Goal: Task Accomplishment & Management: Use online tool/utility

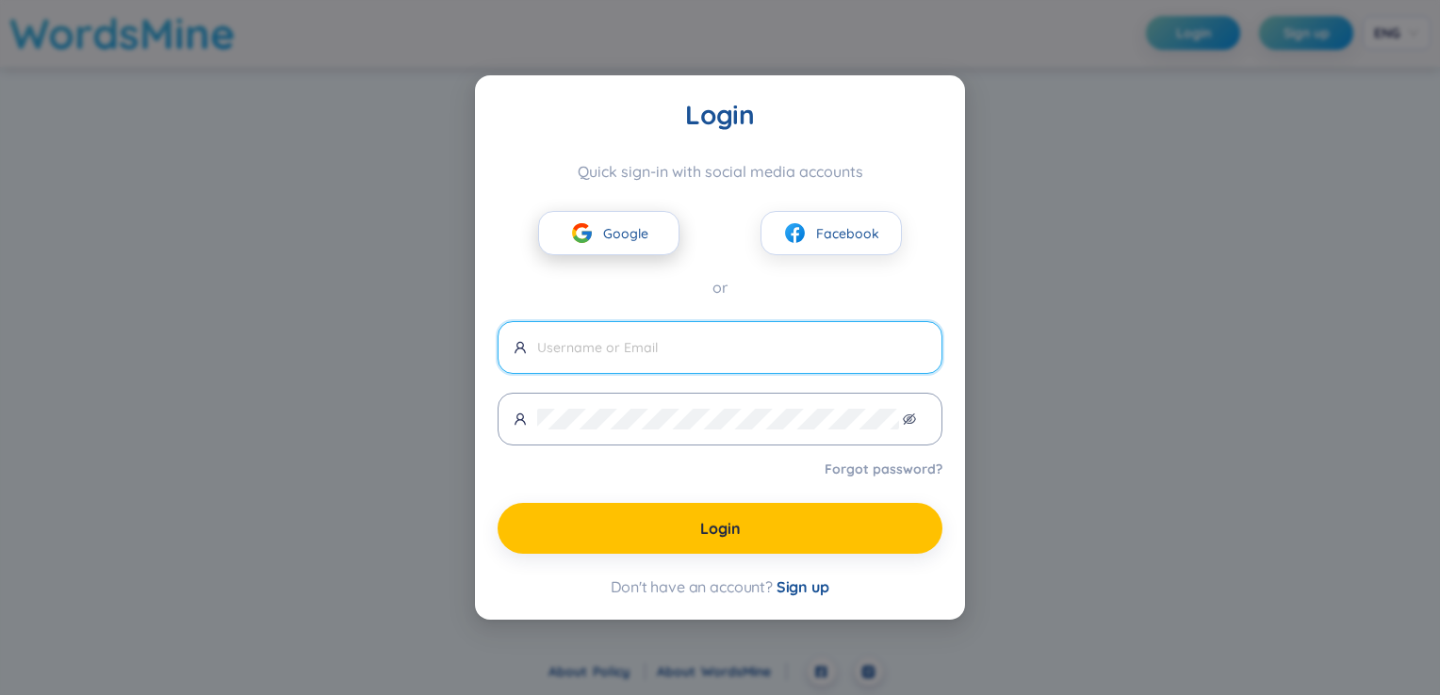
click at [651, 239] on button "Google" at bounding box center [608, 233] width 141 height 44
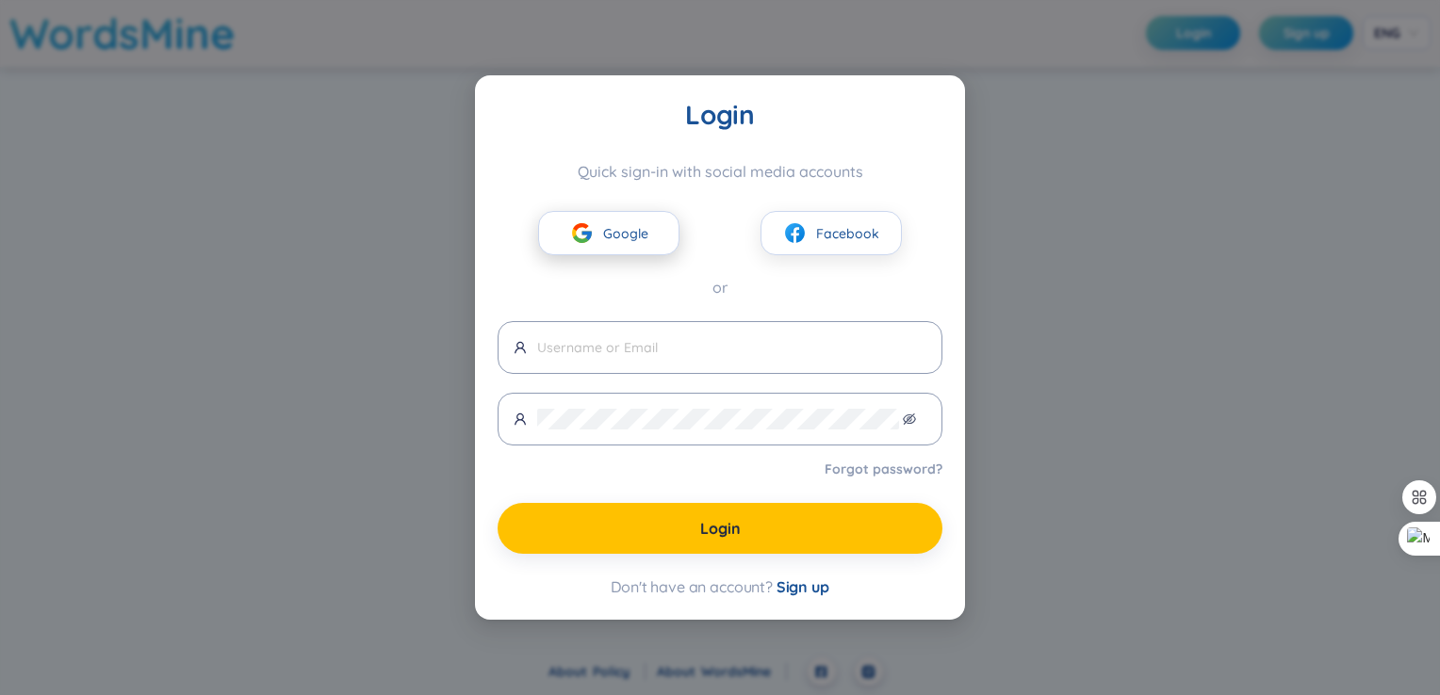
click at [635, 229] on span "Google" at bounding box center [625, 233] width 45 height 21
click at [622, 228] on span "Google" at bounding box center [625, 233] width 45 height 21
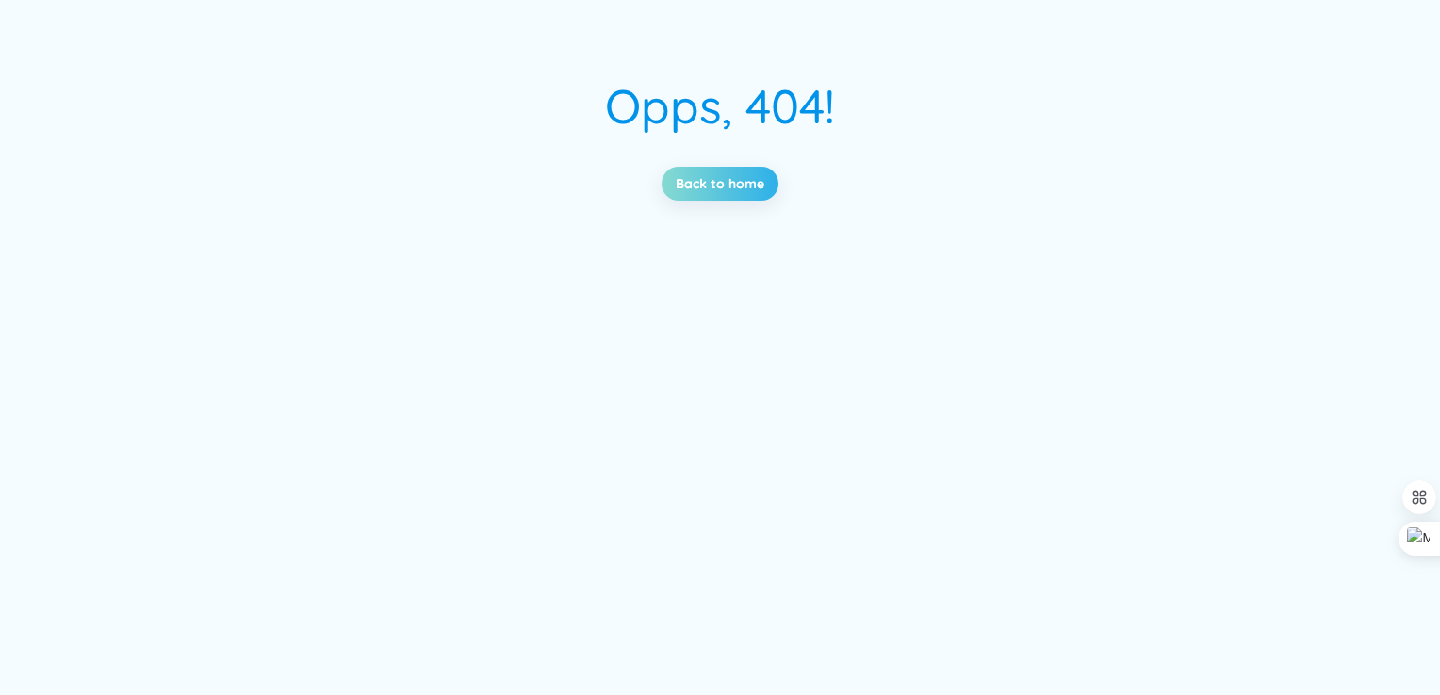
click at [742, 188] on link "Back to home" at bounding box center [720, 183] width 89 height 21
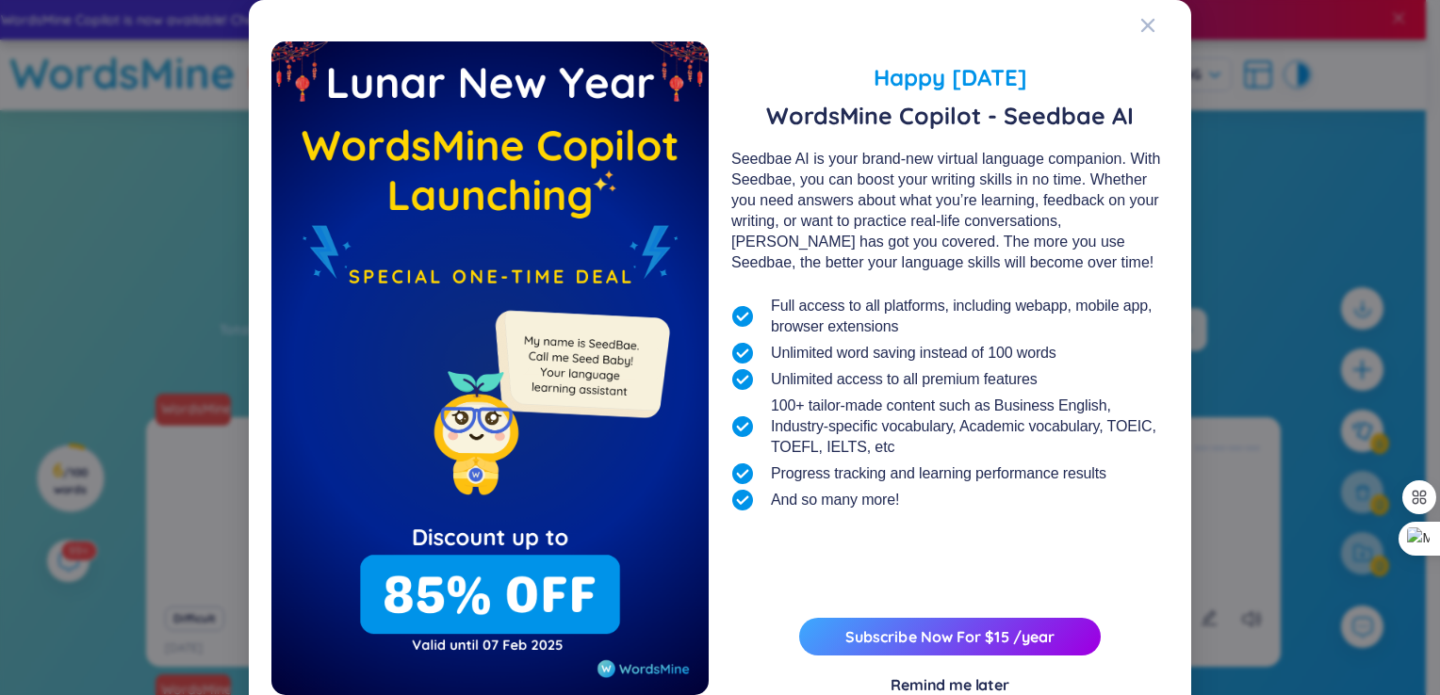
scroll to position [60, 0]
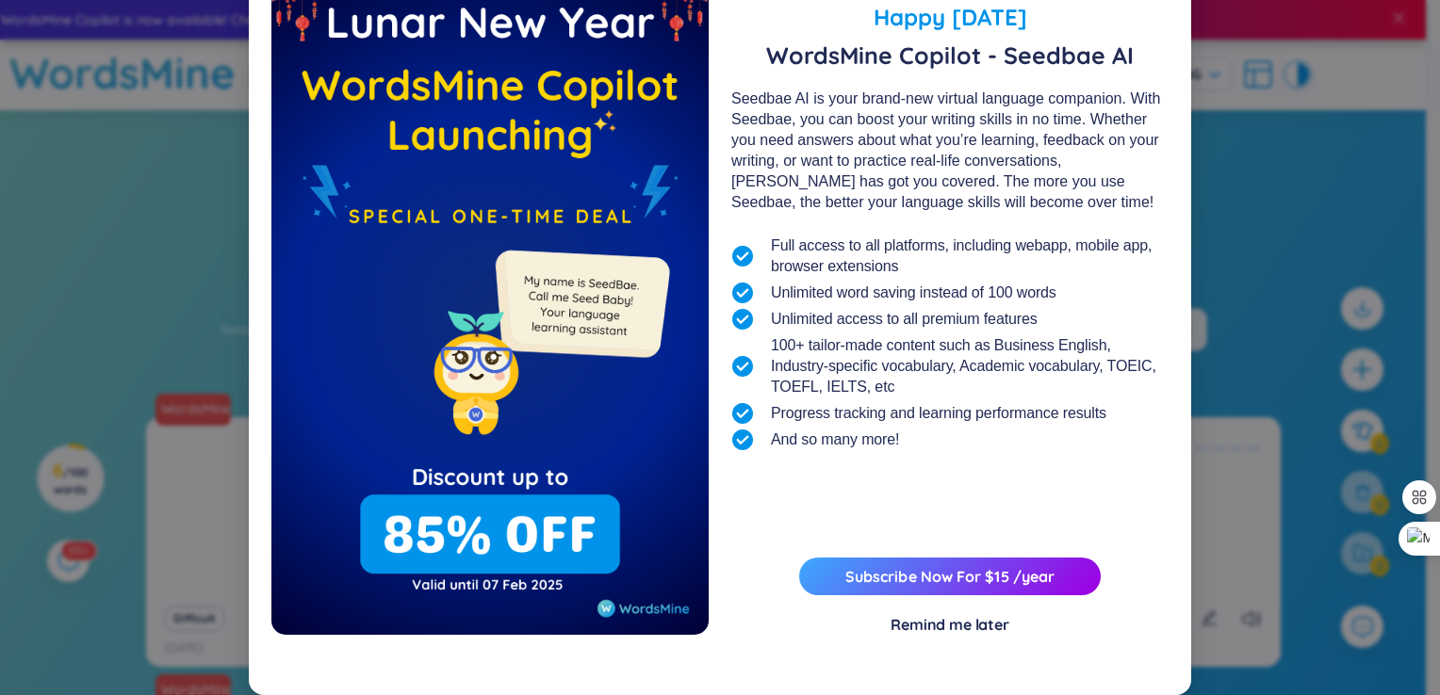
click at [952, 631] on div "Remind me later" at bounding box center [949, 624] width 119 height 21
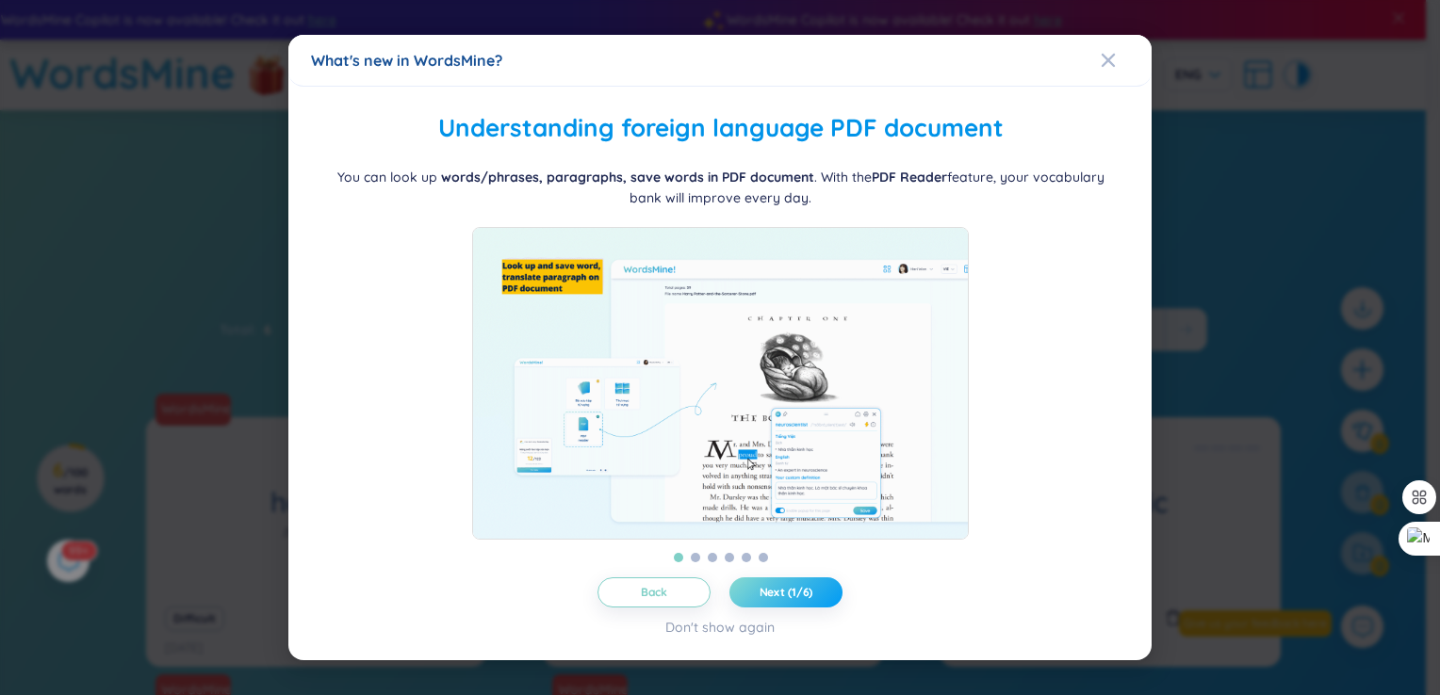
click at [759, 608] on button "Next (1/6)" at bounding box center [785, 593] width 113 height 30
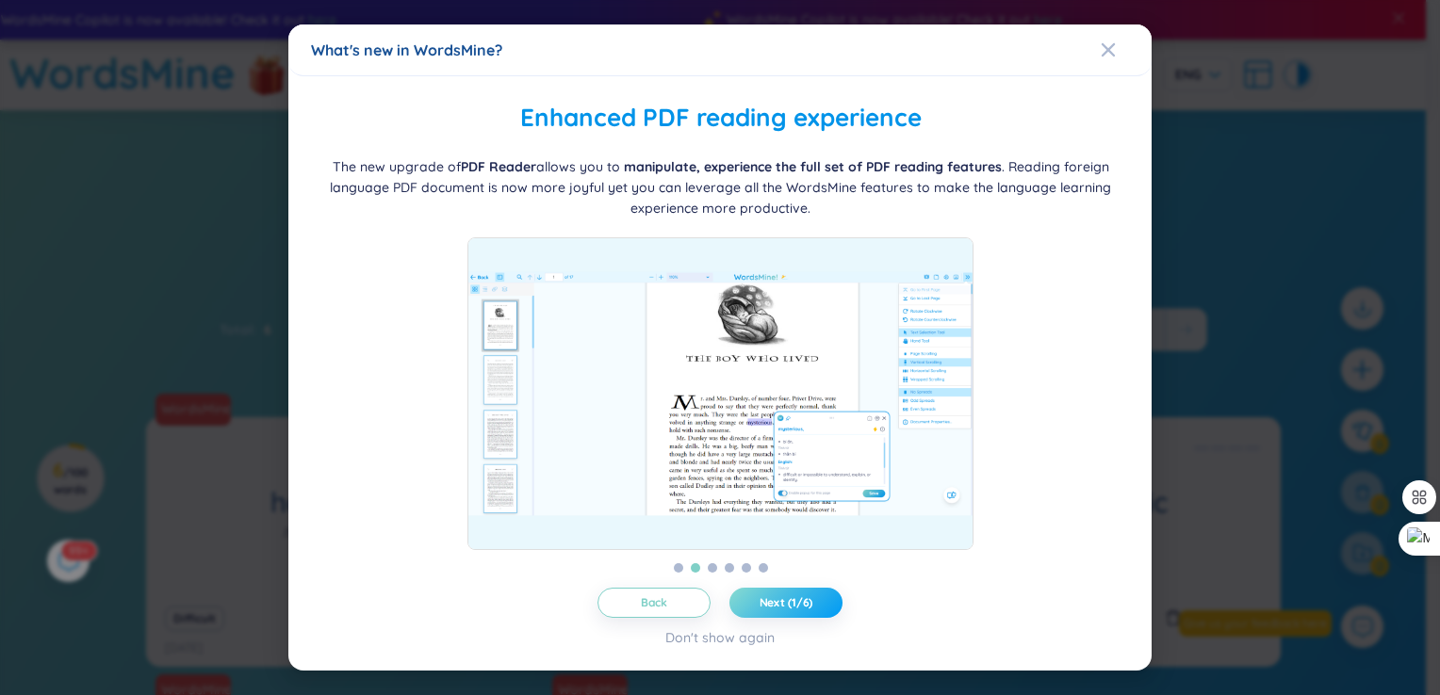
click at [759, 611] on button "Next (1/6)" at bounding box center [785, 603] width 113 height 30
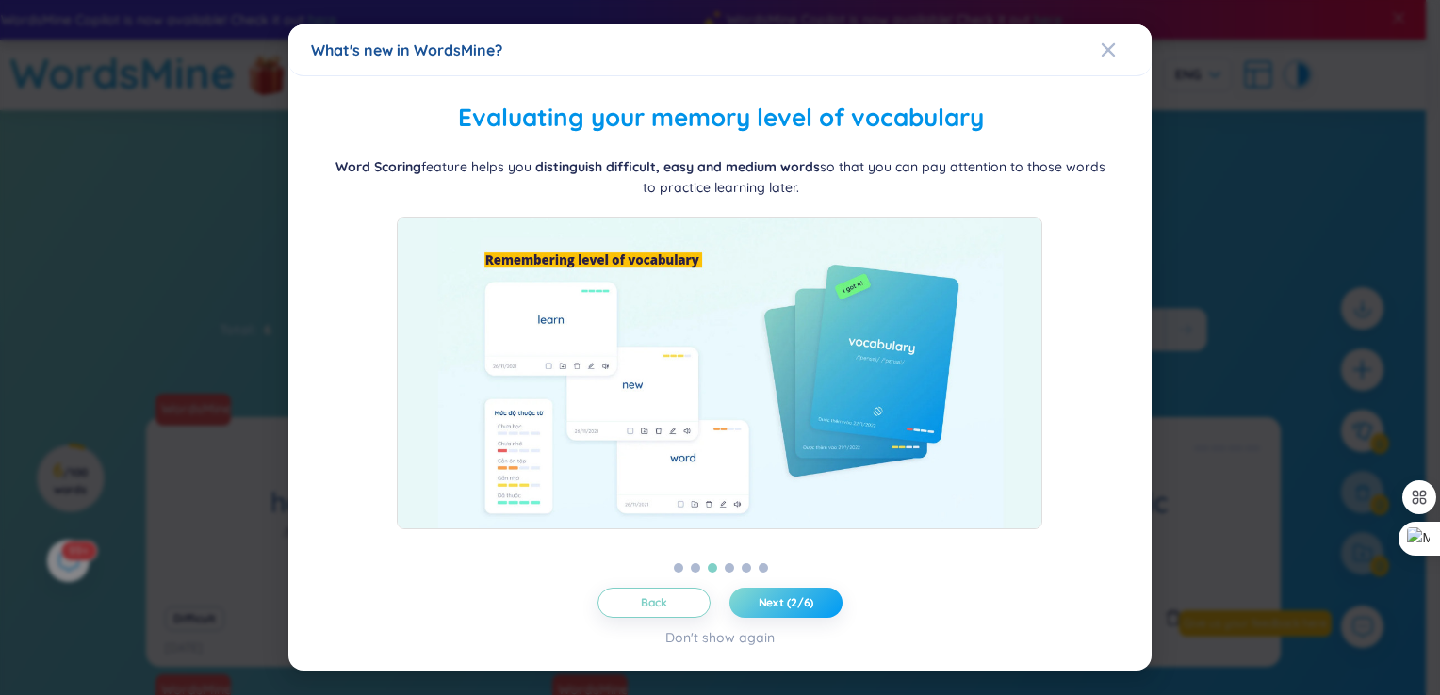
click at [759, 611] on button "Next (2/6)" at bounding box center [785, 603] width 113 height 30
click at [759, 611] on button "Next (3/6)" at bounding box center [785, 603] width 113 height 30
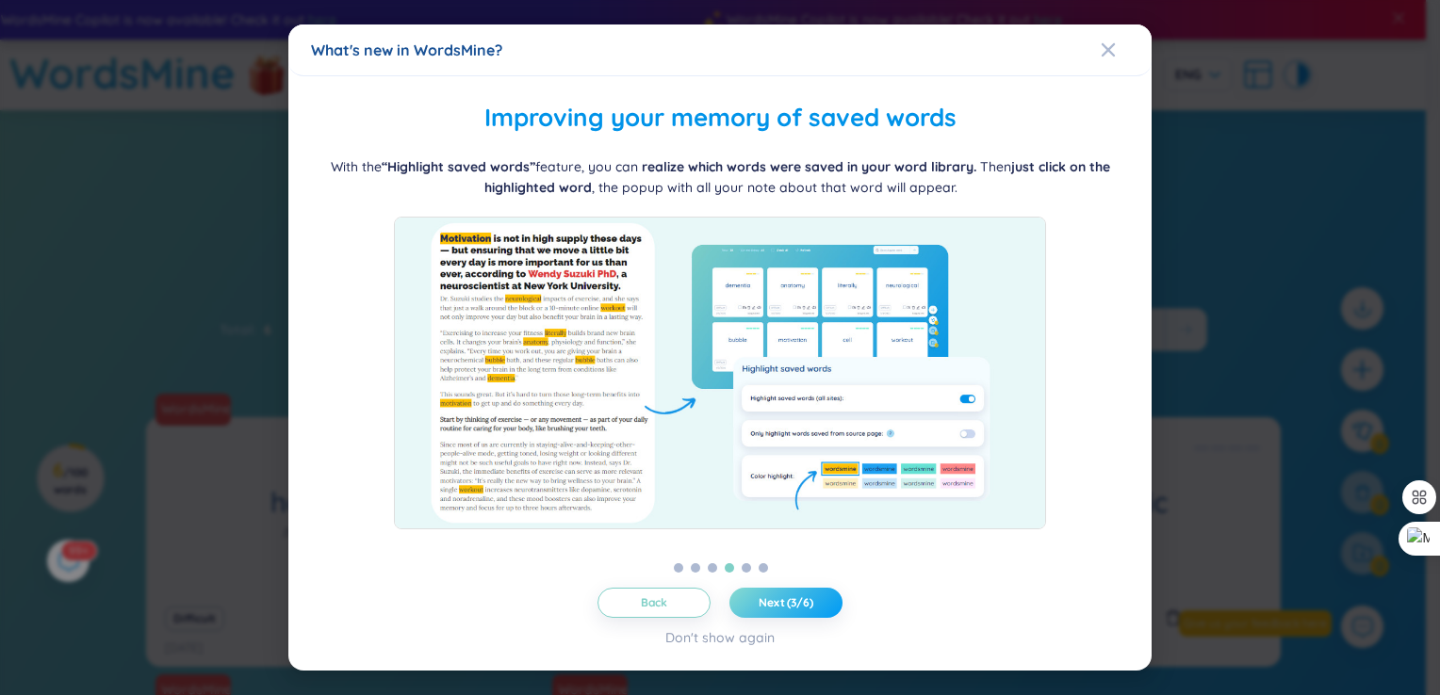
click at [759, 611] on button "Next (3/6)" at bounding box center [785, 603] width 113 height 30
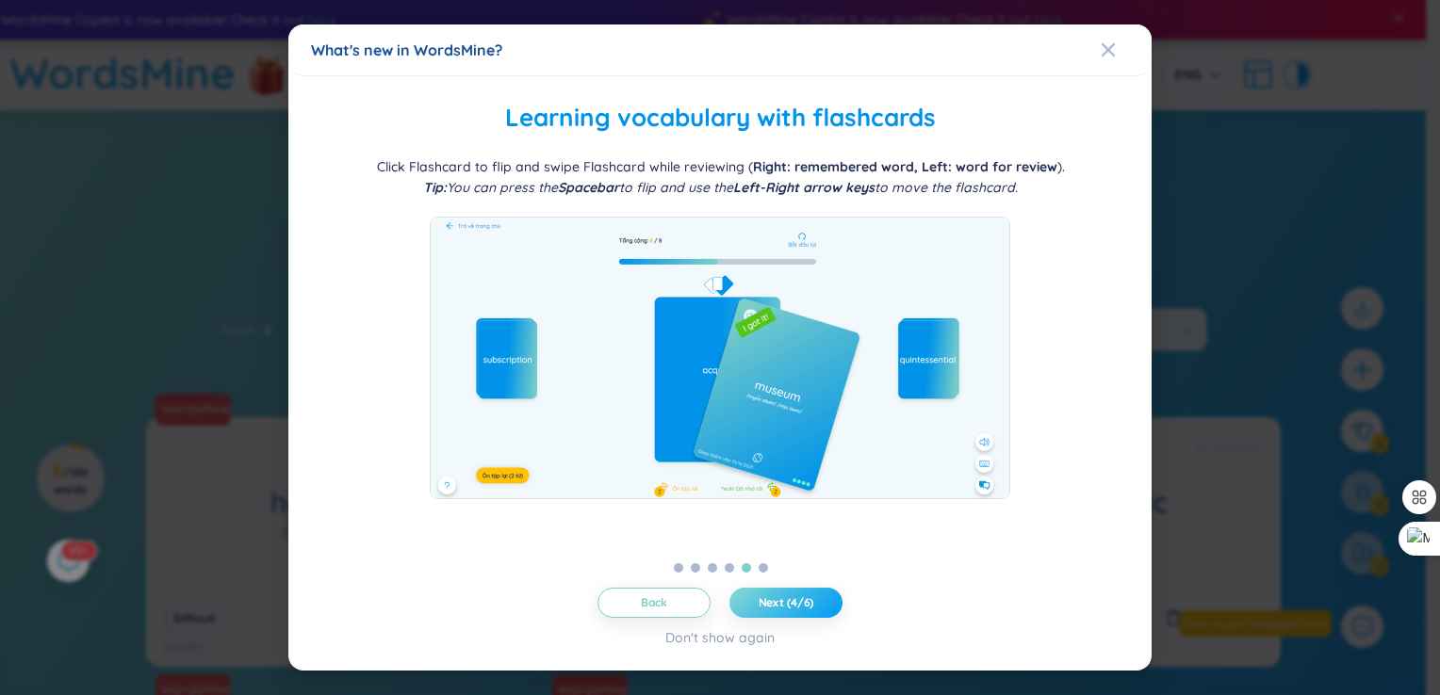
click at [759, 611] on button "Next (4/6)" at bounding box center [785, 603] width 113 height 30
click at [759, 611] on button "Next (5/6)" at bounding box center [785, 603] width 113 height 30
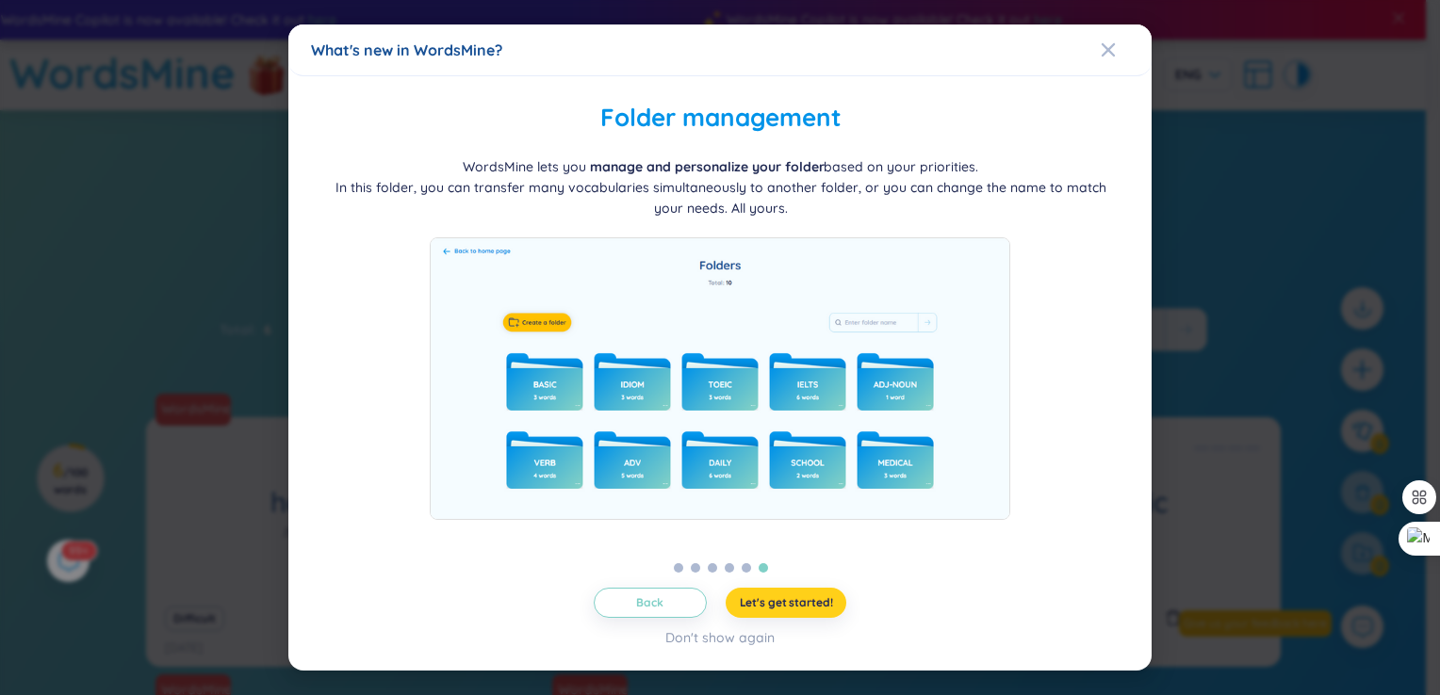
click at [773, 604] on span "Let's get started!" at bounding box center [786, 602] width 93 height 15
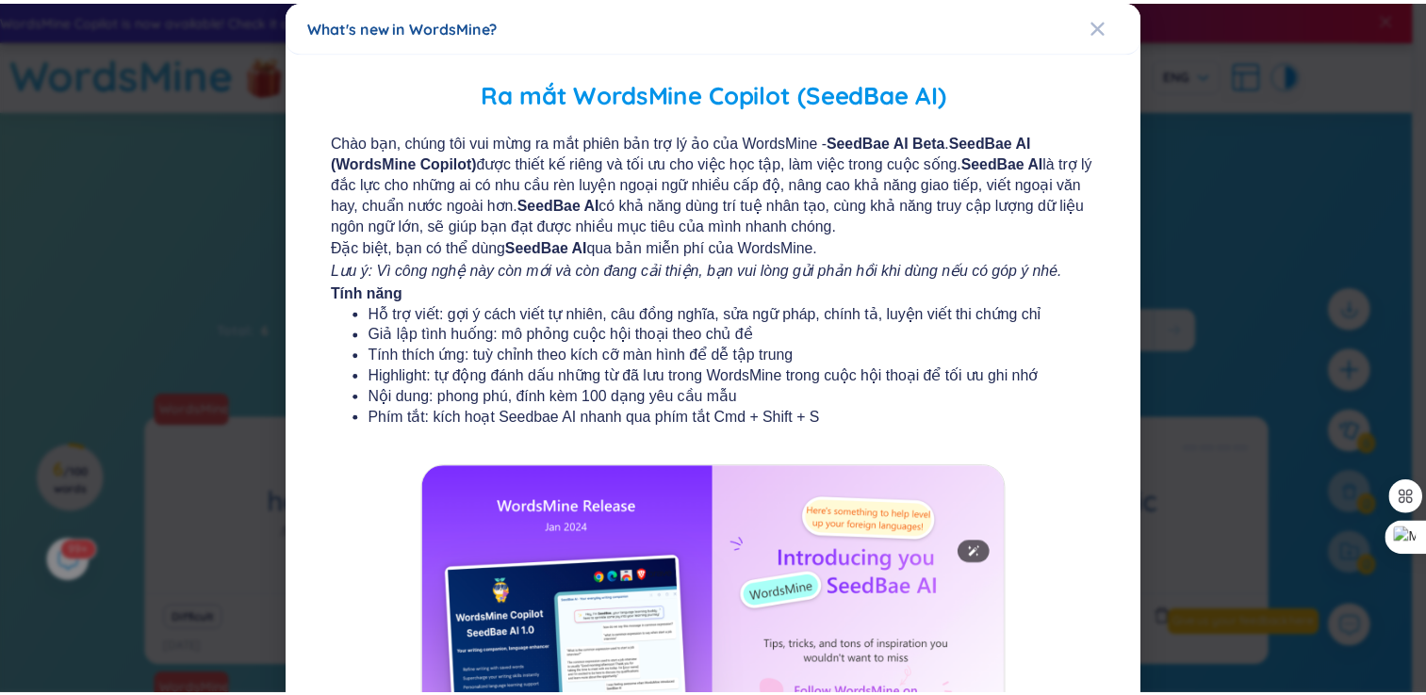
scroll to position [203, 0]
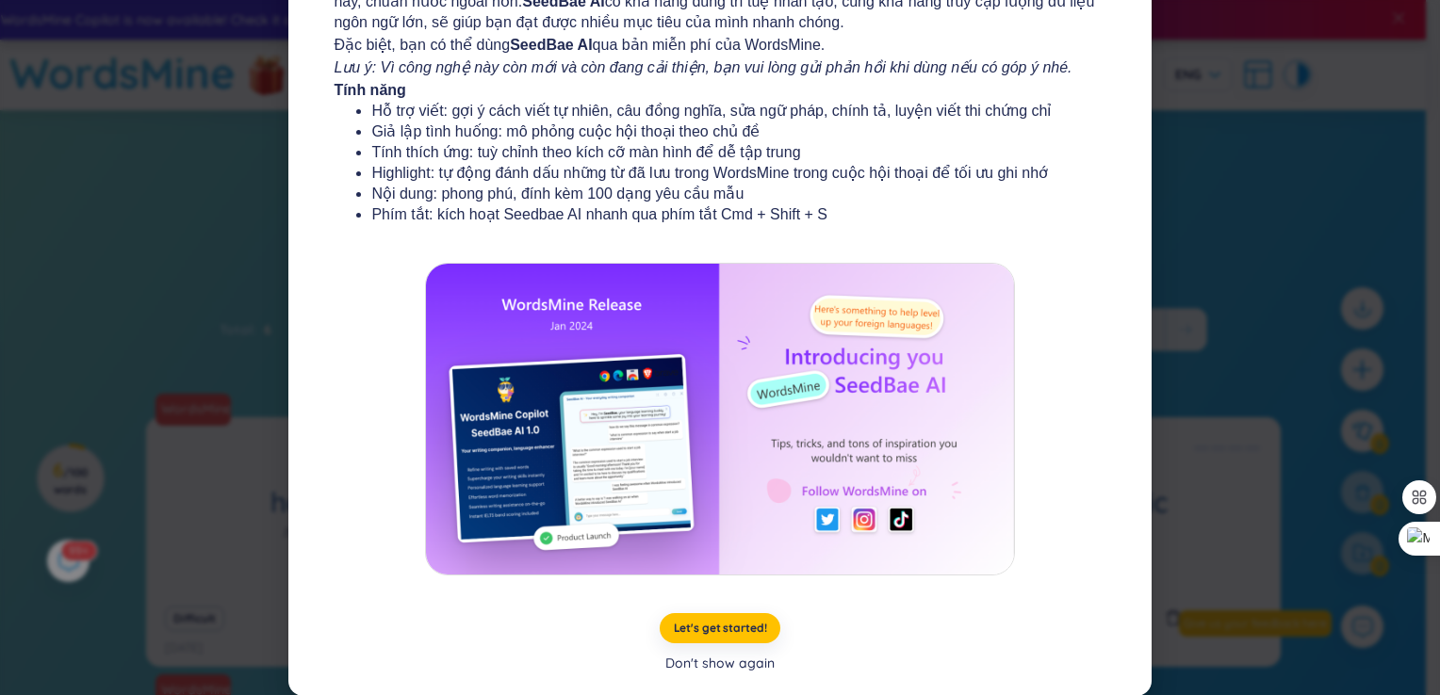
click at [722, 665] on div "Don't show again" at bounding box center [719, 663] width 109 height 21
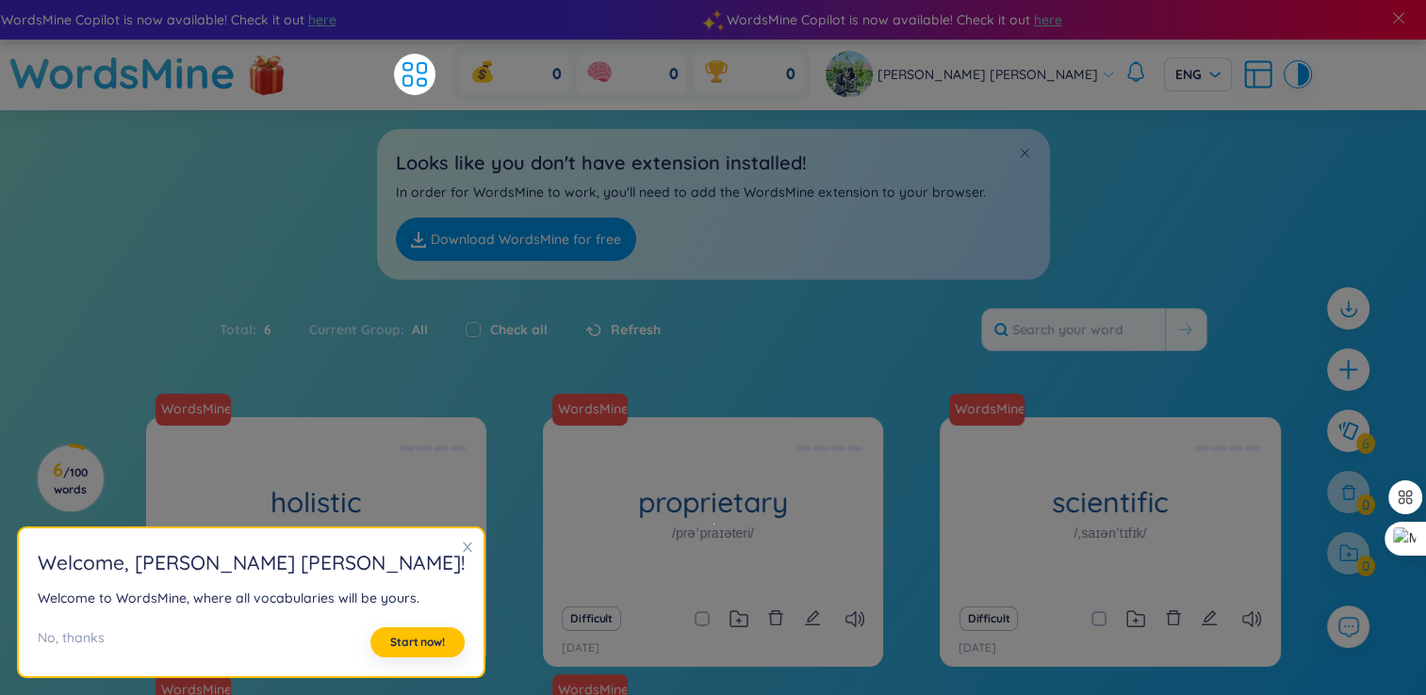
click at [461, 543] on icon "close" at bounding box center [467, 547] width 13 height 13
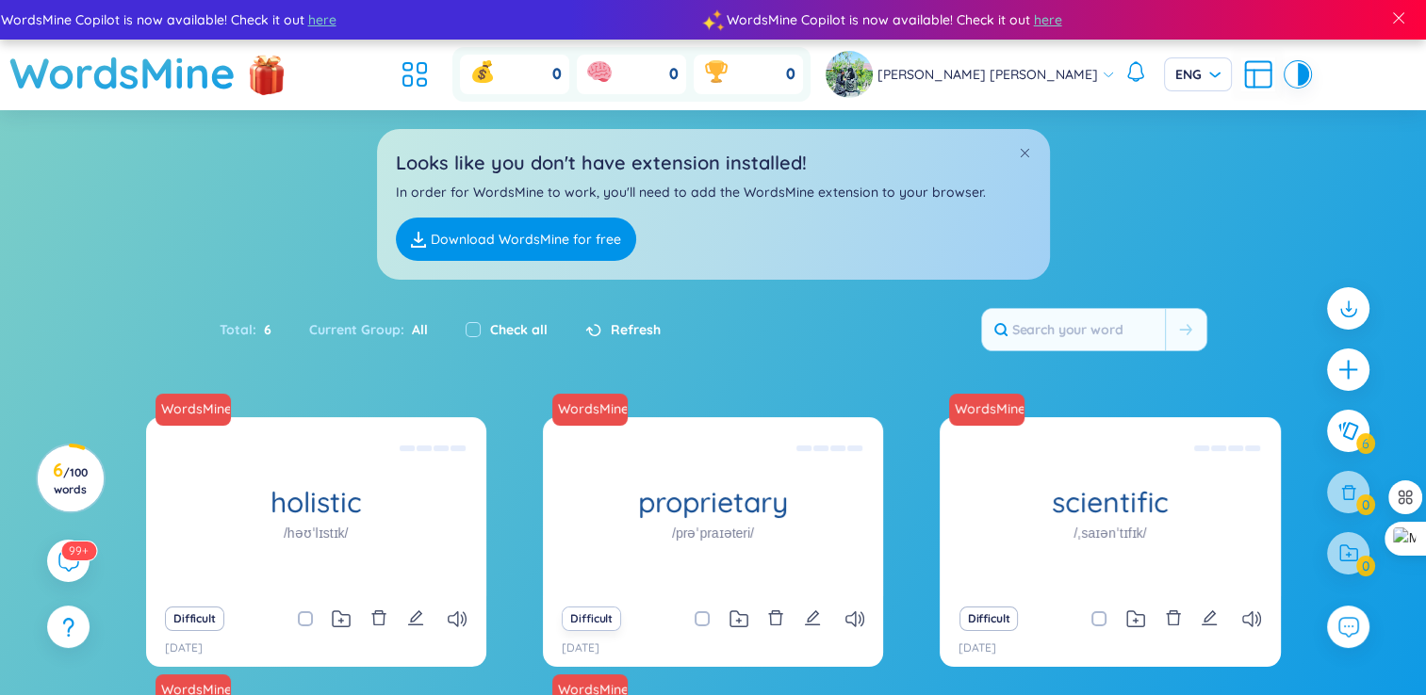
scroll to position [350, 0]
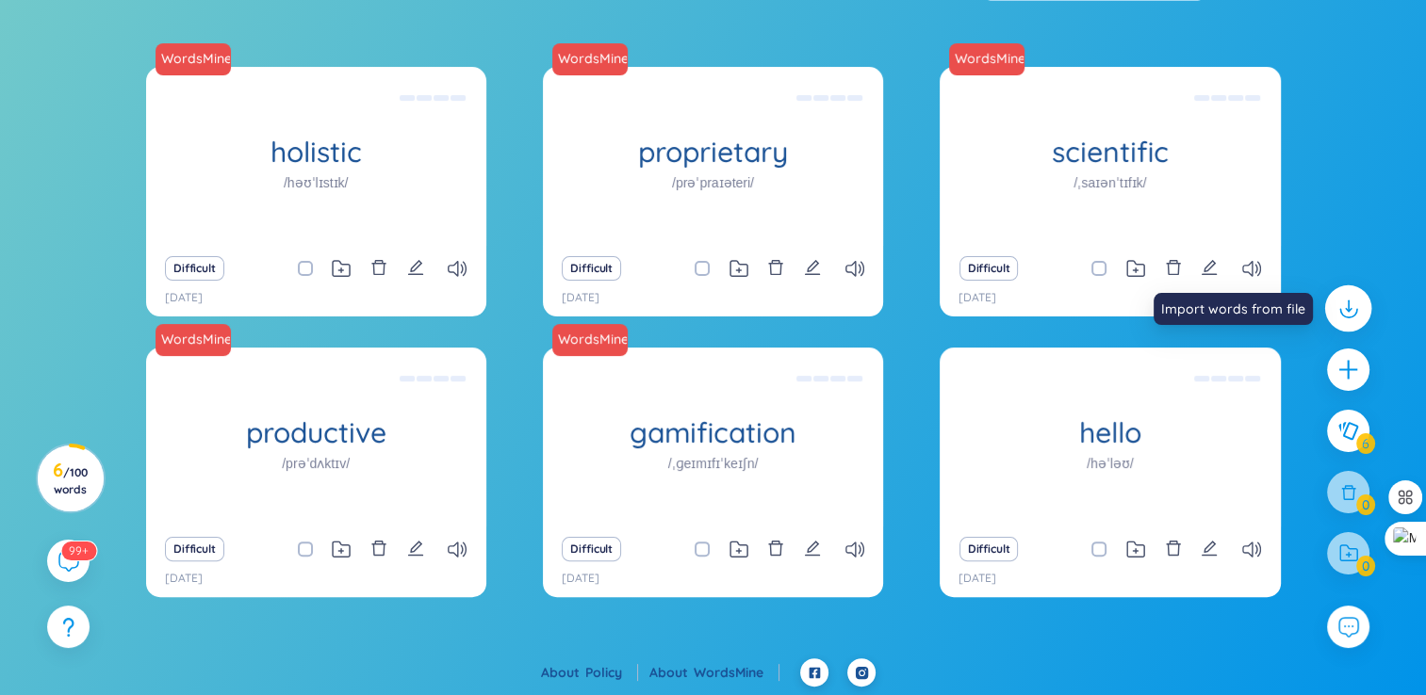
click at [1354, 311] on icon at bounding box center [1347, 308] width 24 height 24
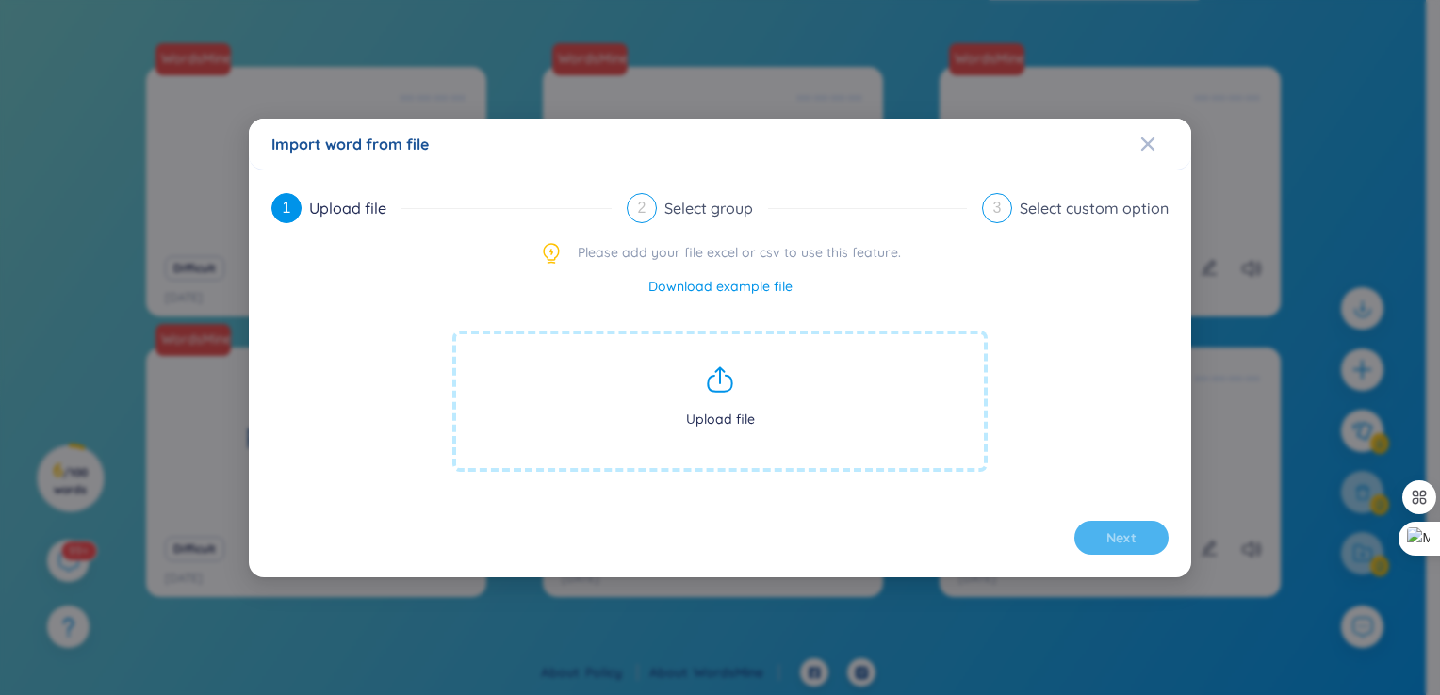
click at [725, 396] on span "Upload file" at bounding box center [719, 401] width 535 height 141
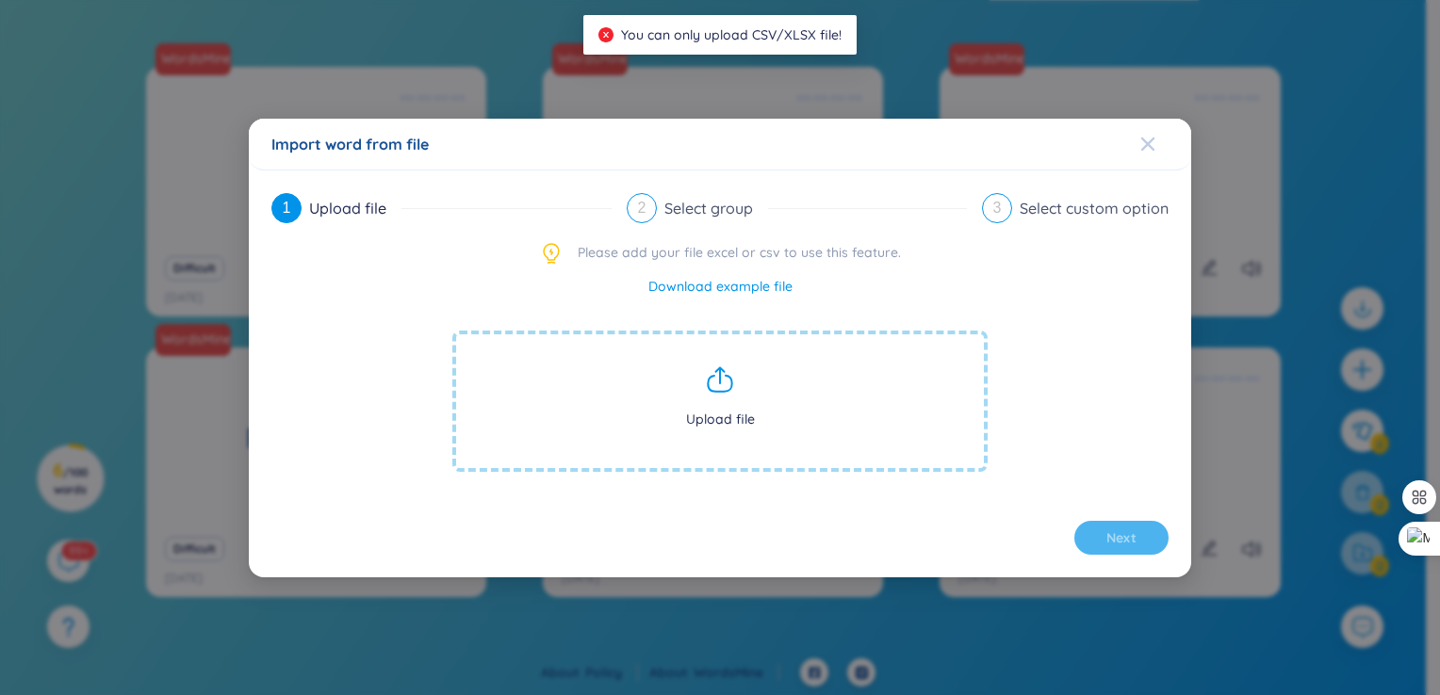
click at [1154, 149] on icon "Close" at bounding box center [1147, 144] width 15 height 15
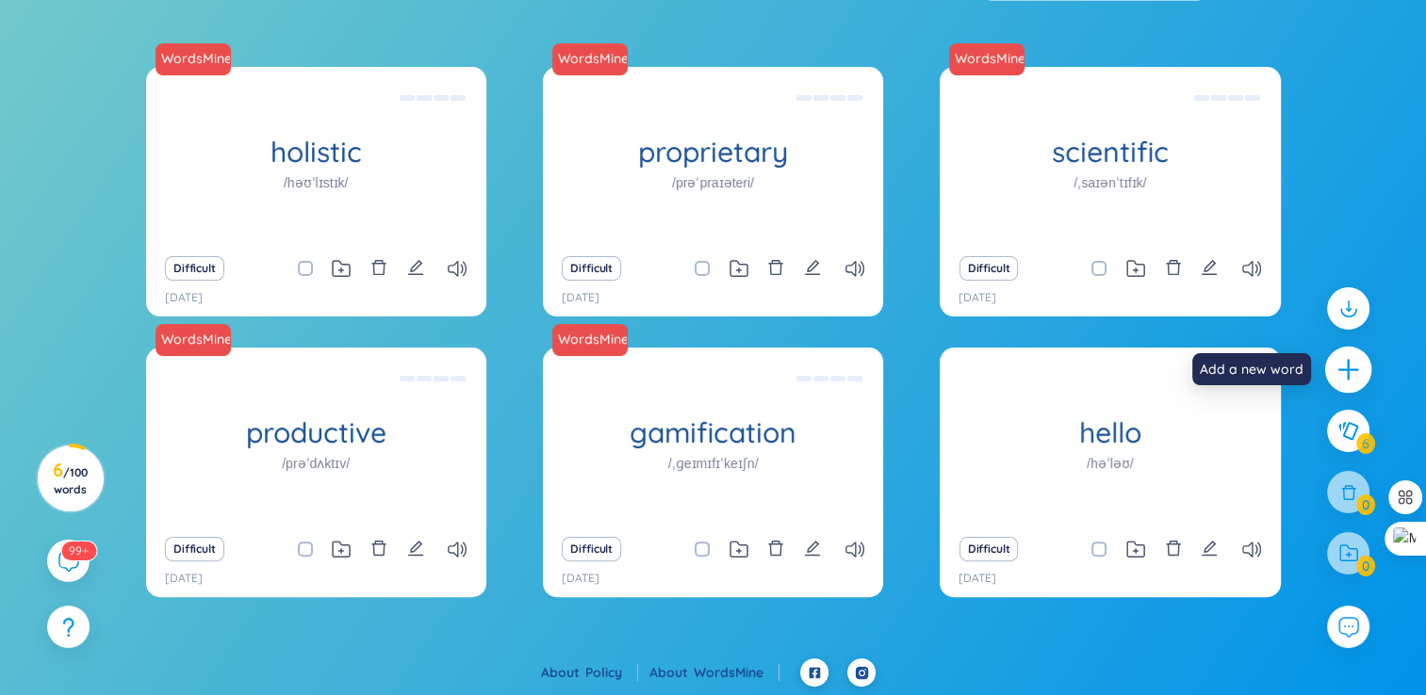
click at [1358, 378] on icon "plus" at bounding box center [1348, 370] width 26 height 26
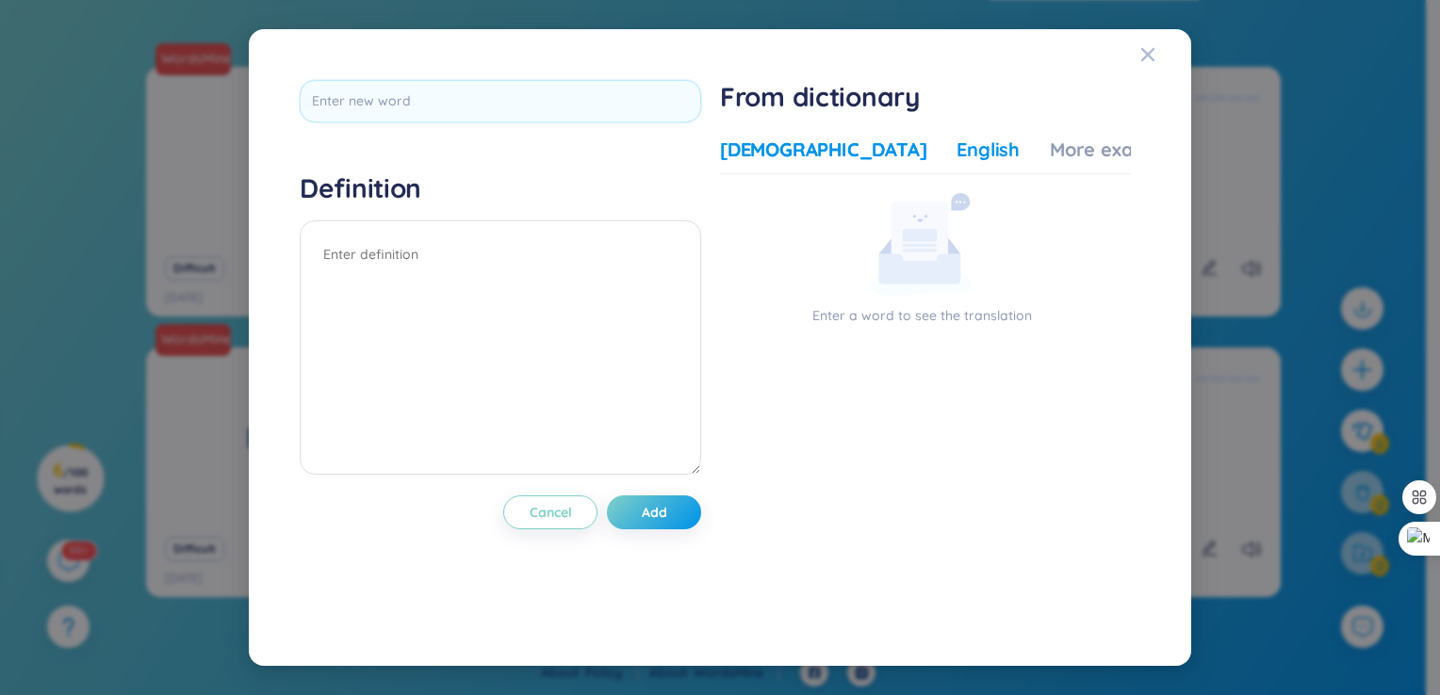
click at [956, 148] on div "English" at bounding box center [987, 150] width 63 height 26
click at [1050, 150] on div "More examples" at bounding box center [1118, 150] width 137 height 26
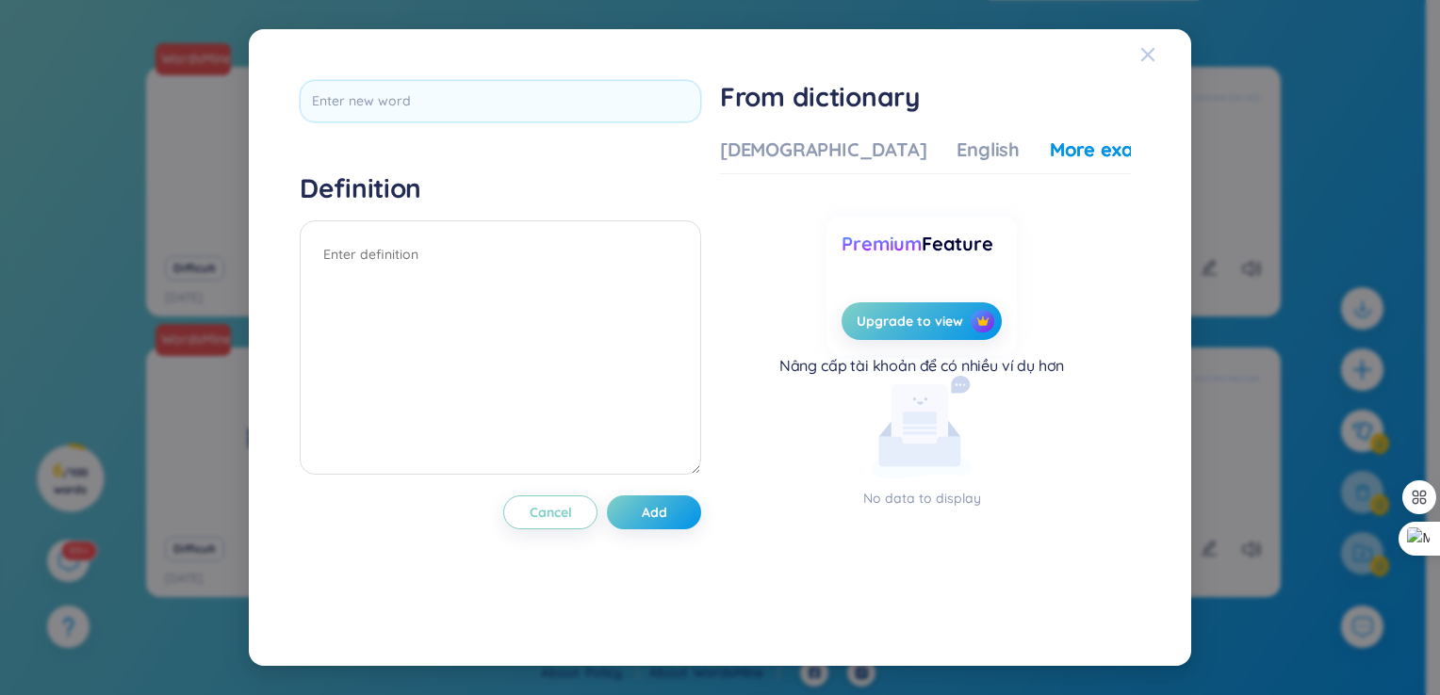
click at [1155, 49] on span "Close" at bounding box center [1165, 54] width 51 height 51
